Goal: Task Accomplishment & Management: Manage account settings

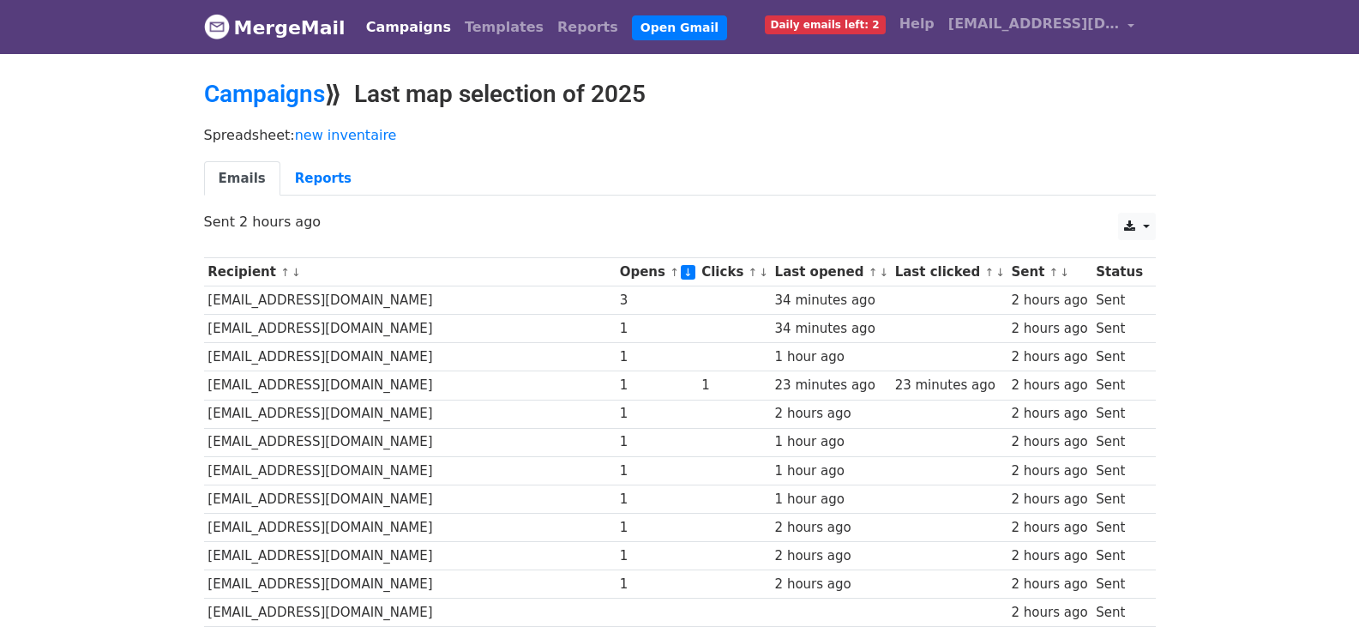
click at [759, 274] on link "↓" at bounding box center [763, 272] width 9 height 13
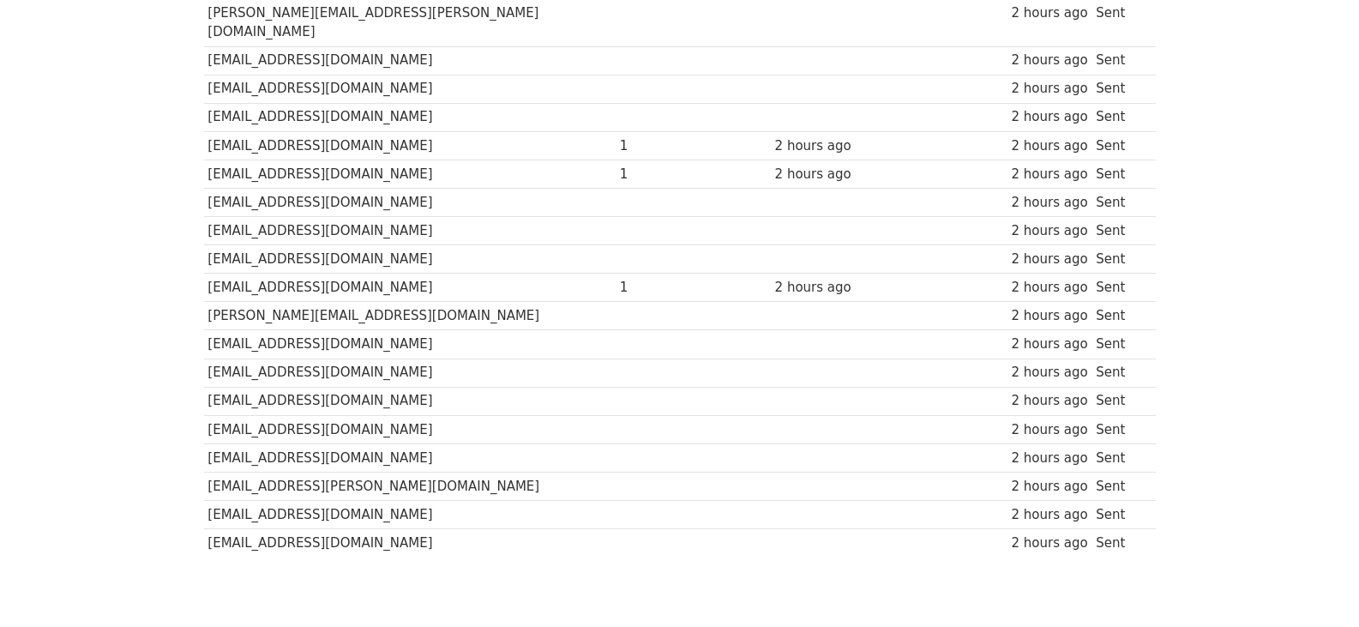
scroll to position [1115, 0]
